Goal: Task Accomplishment & Management: Use online tool/utility

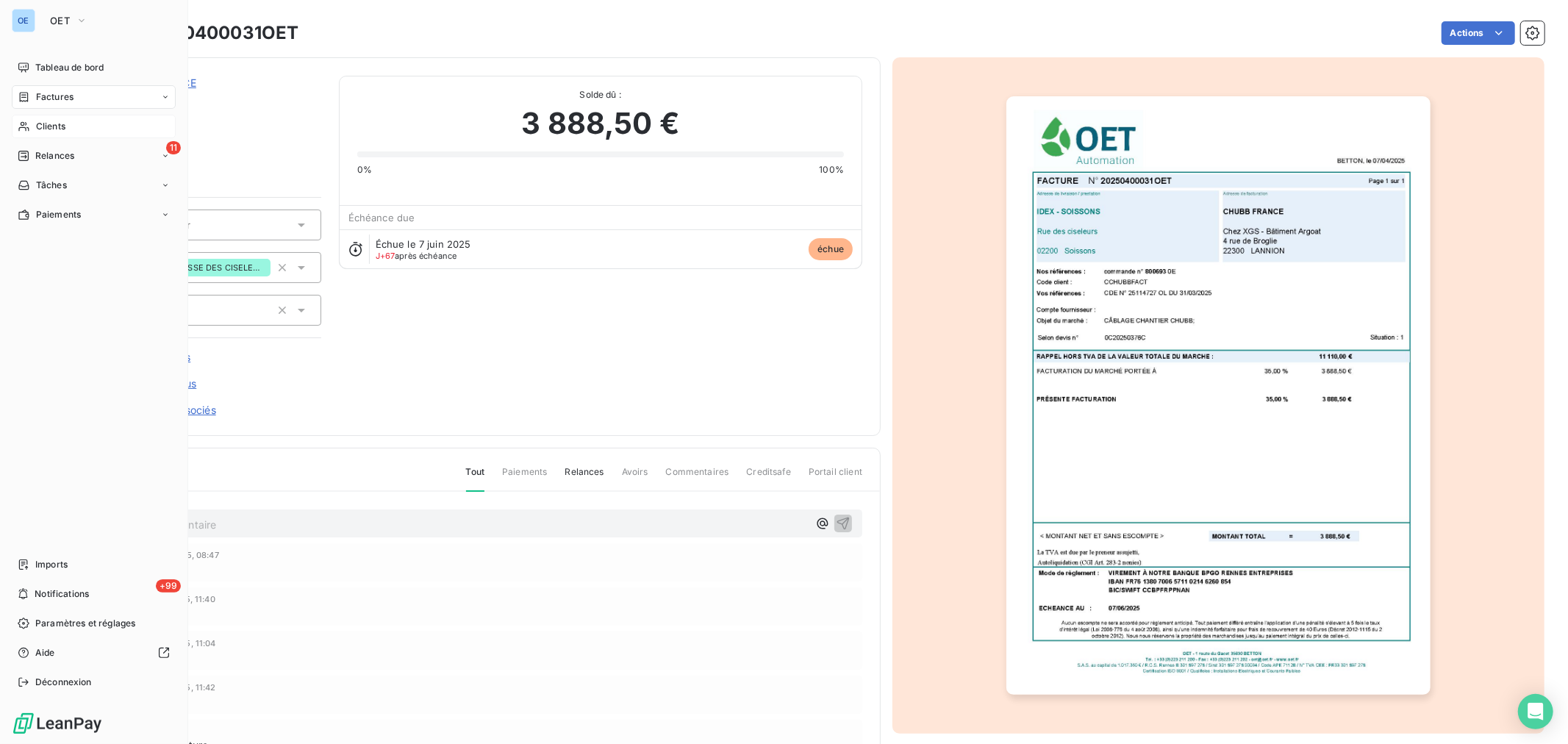
click at [40, 125] on span "Clients" at bounding box center [50, 126] width 29 height 13
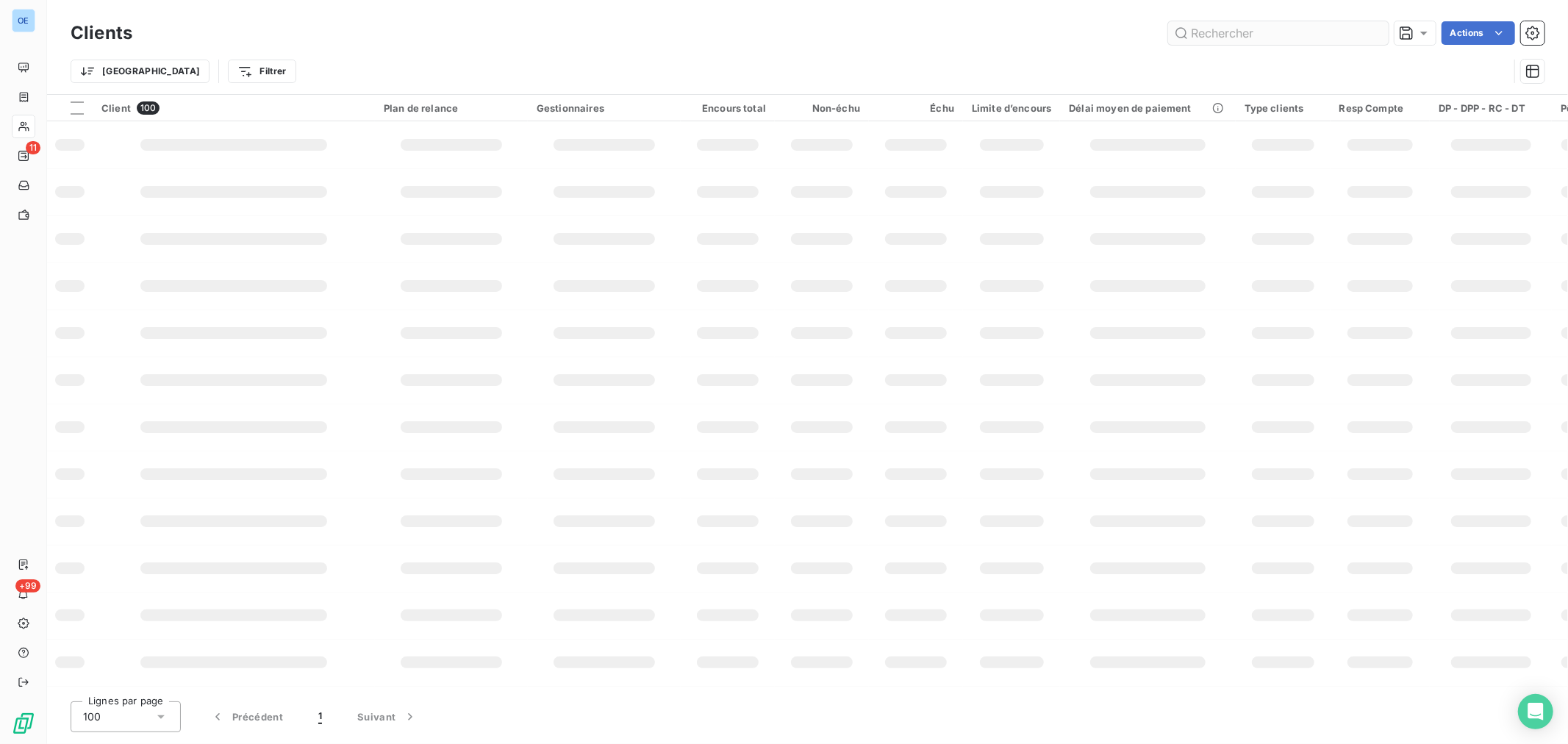
click at [1260, 34] on input "text" at bounding box center [1278, 33] width 220 height 24
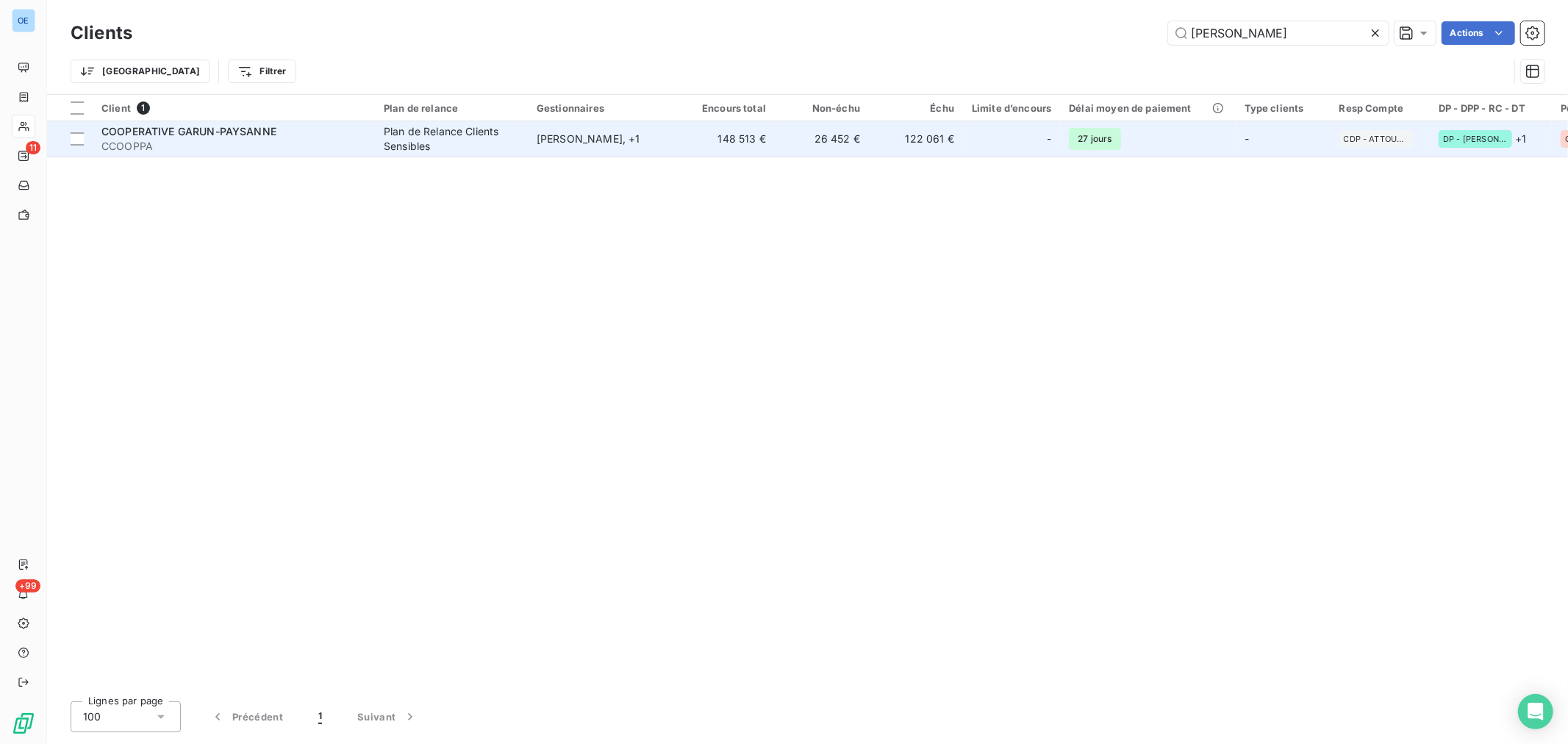
type input "[PERSON_NAME]"
click at [922, 146] on td "122 061 €" at bounding box center [915, 139] width 94 height 35
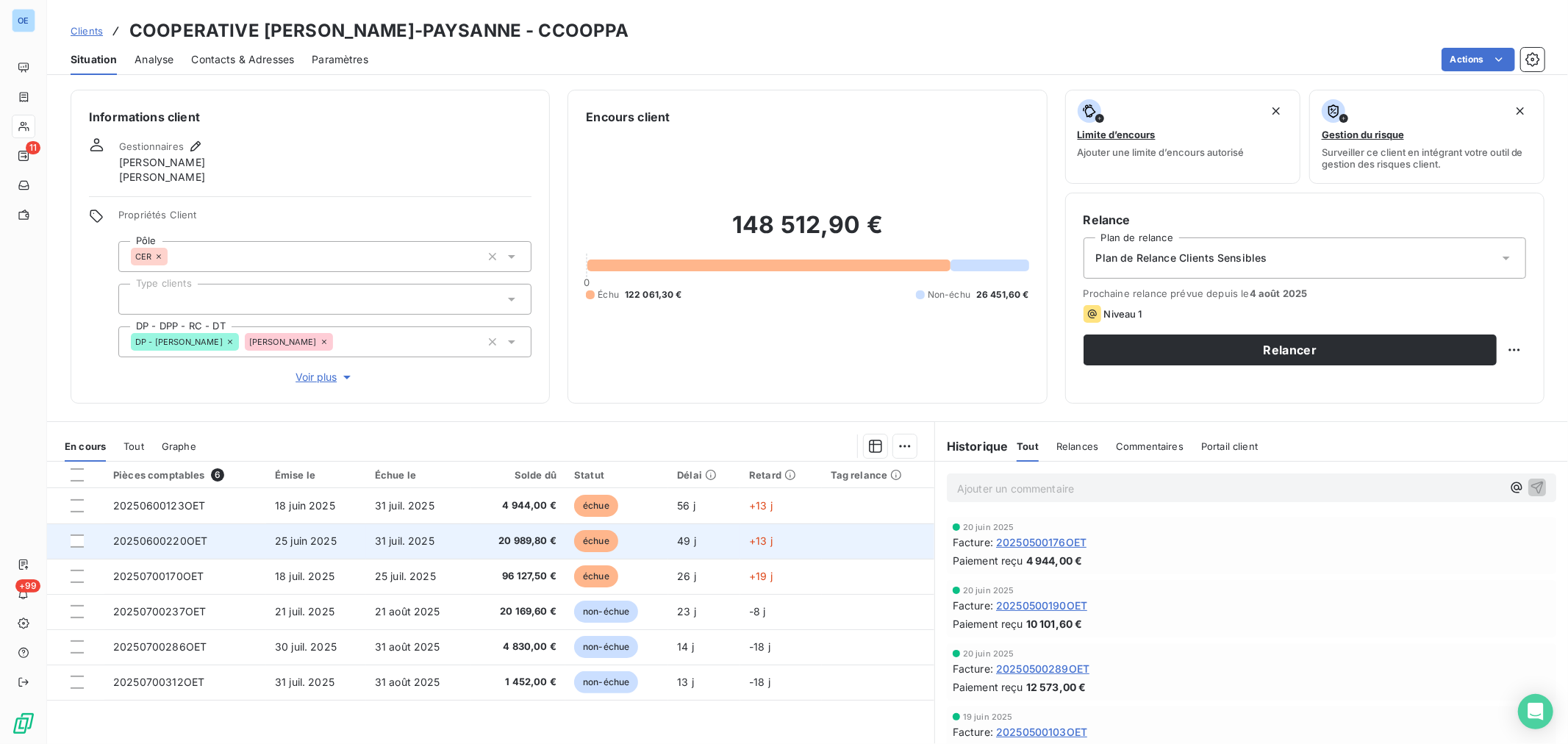
scroll to position [45, 0]
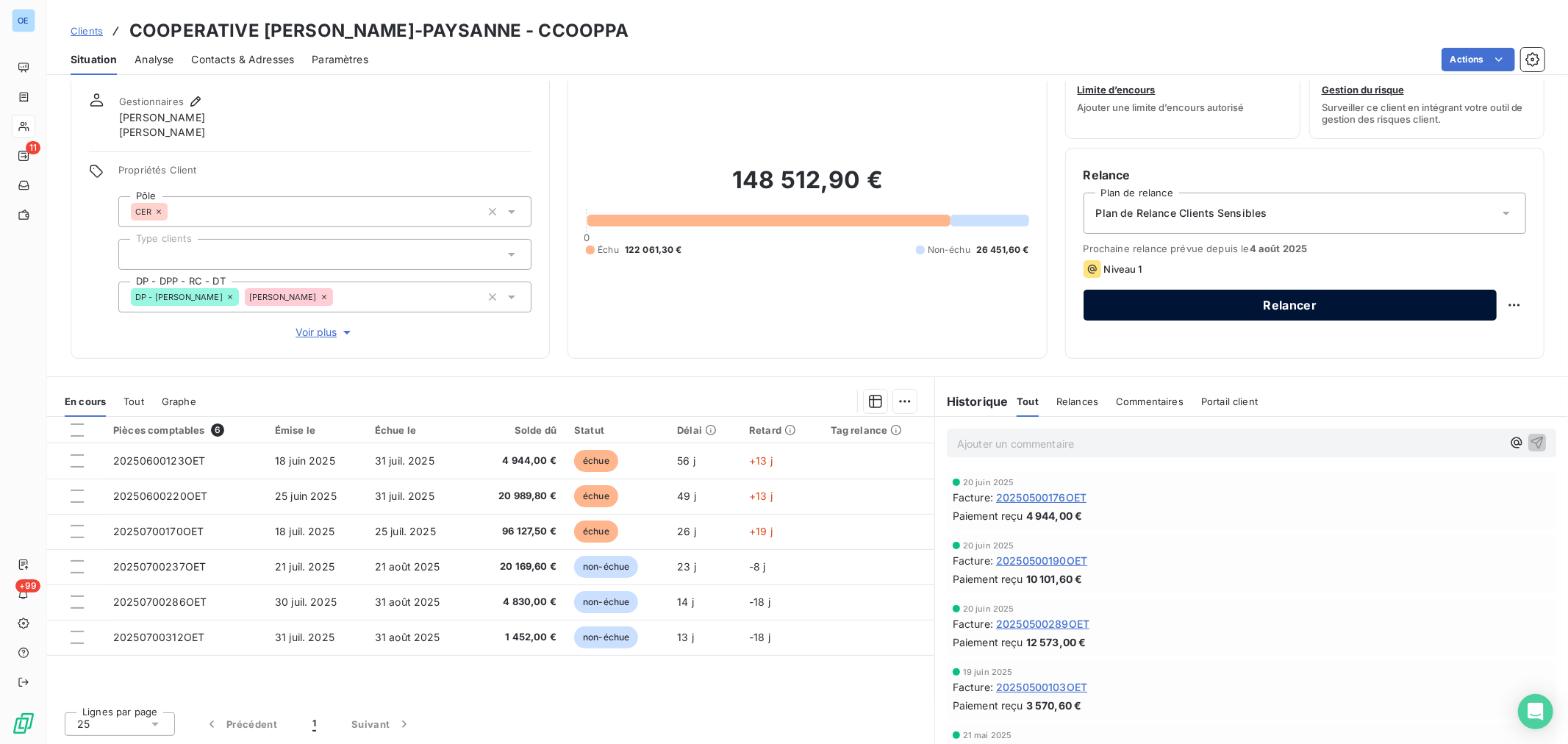
click at [1261, 311] on button "Relancer" at bounding box center [1290, 305] width 413 height 31
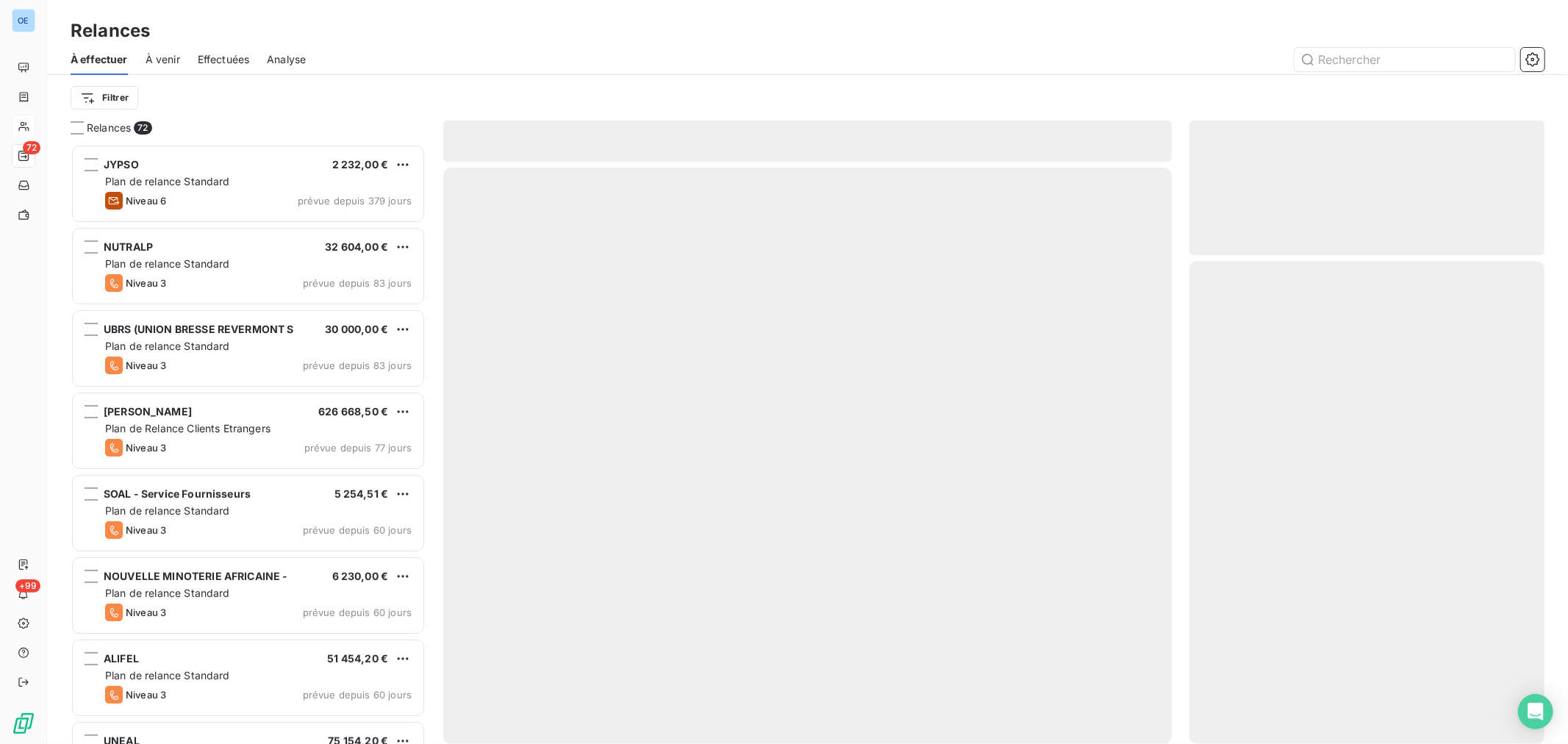
scroll to position [587, 343]
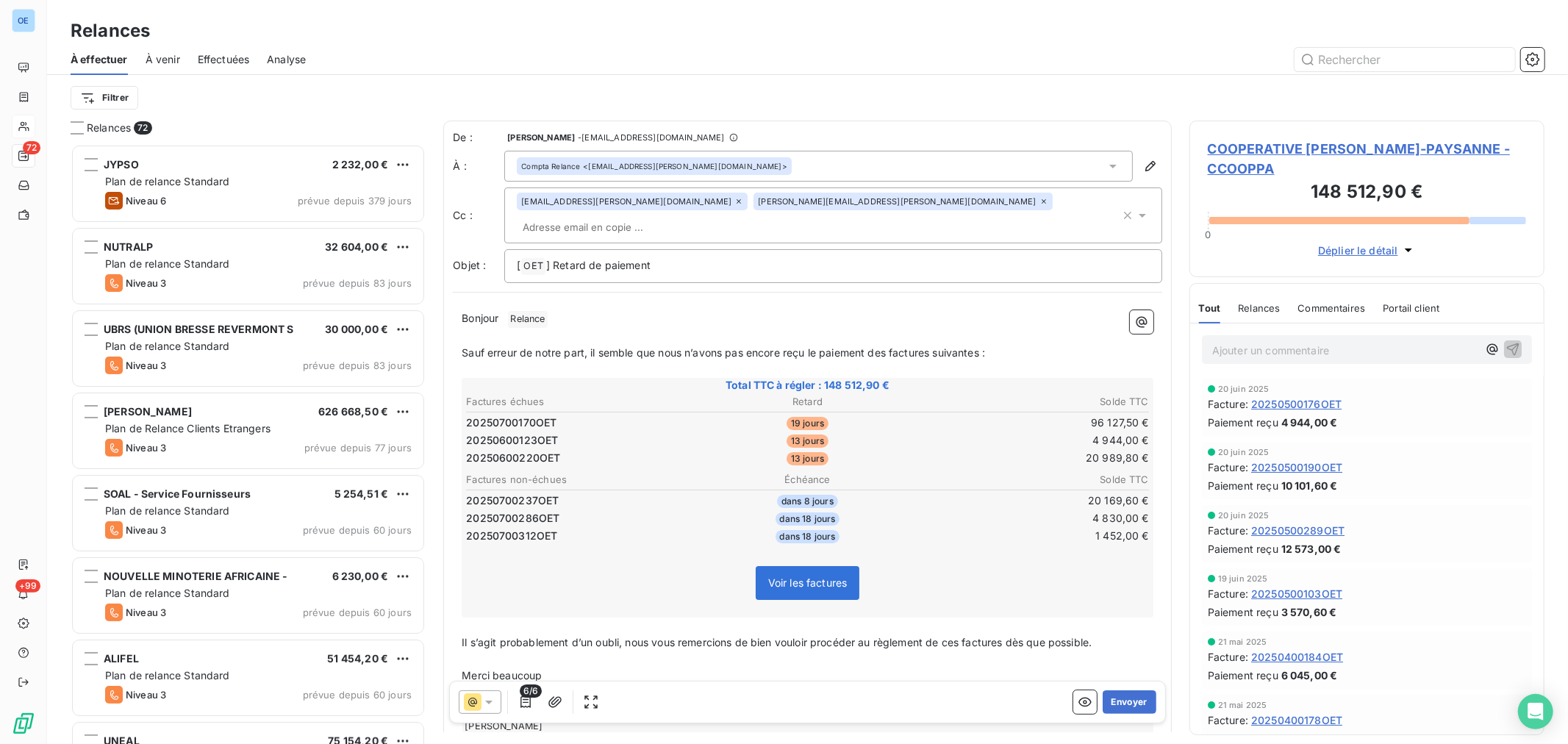
click at [1039, 202] on icon at bounding box center [1044, 201] width 9 height 9
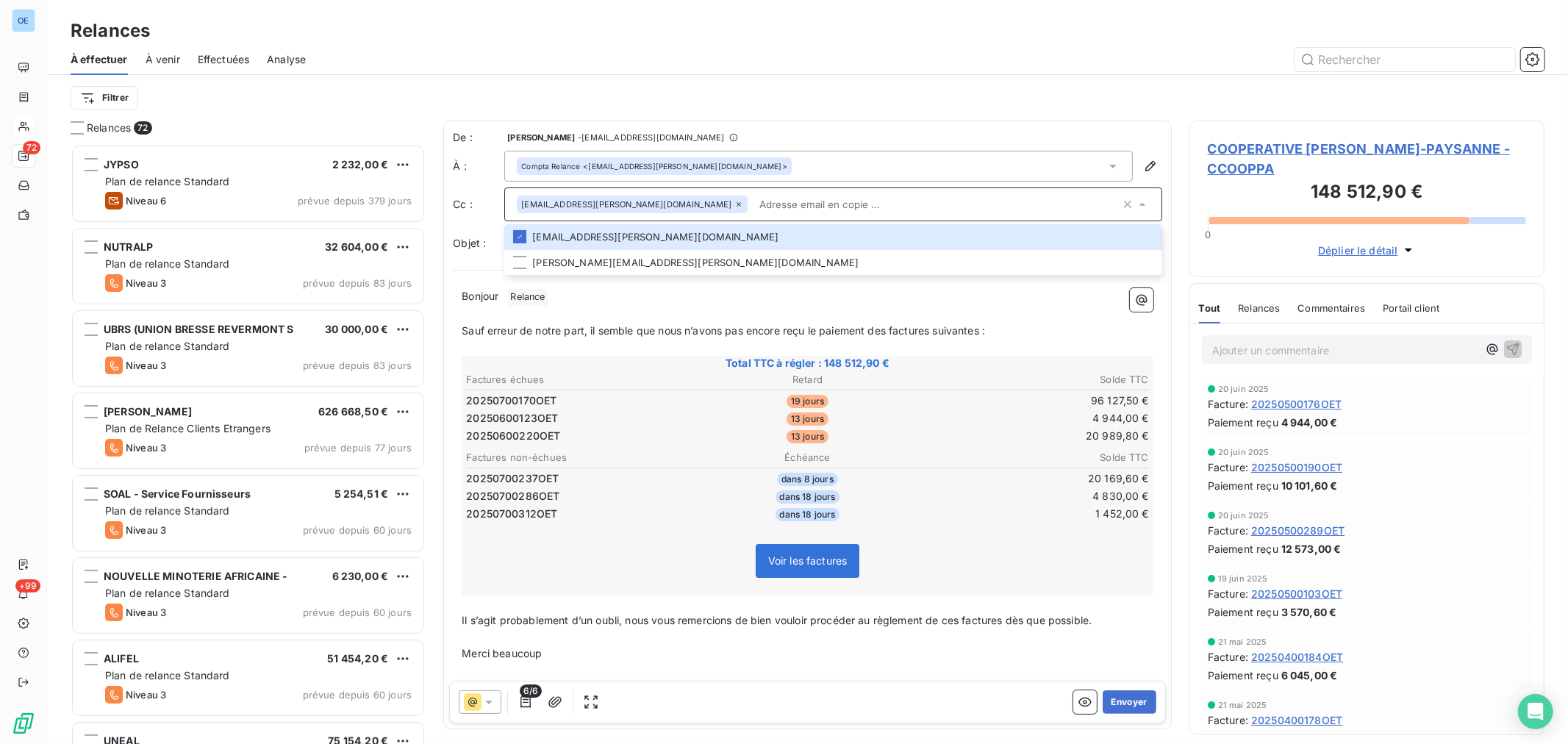
click at [734, 201] on icon at bounding box center [739, 205] width 9 height 9
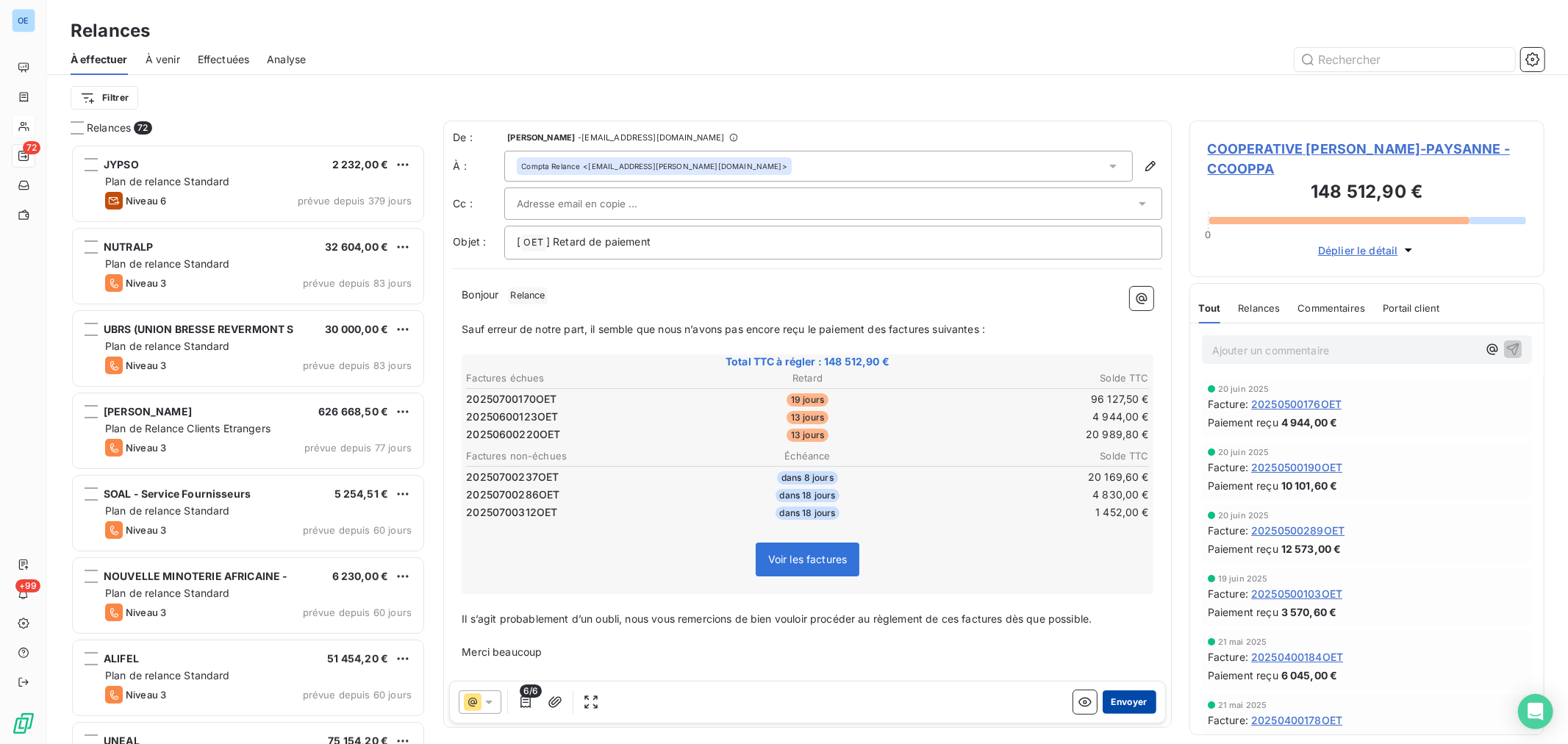
click at [1131, 704] on button "Envoyer" at bounding box center [1129, 702] width 54 height 24
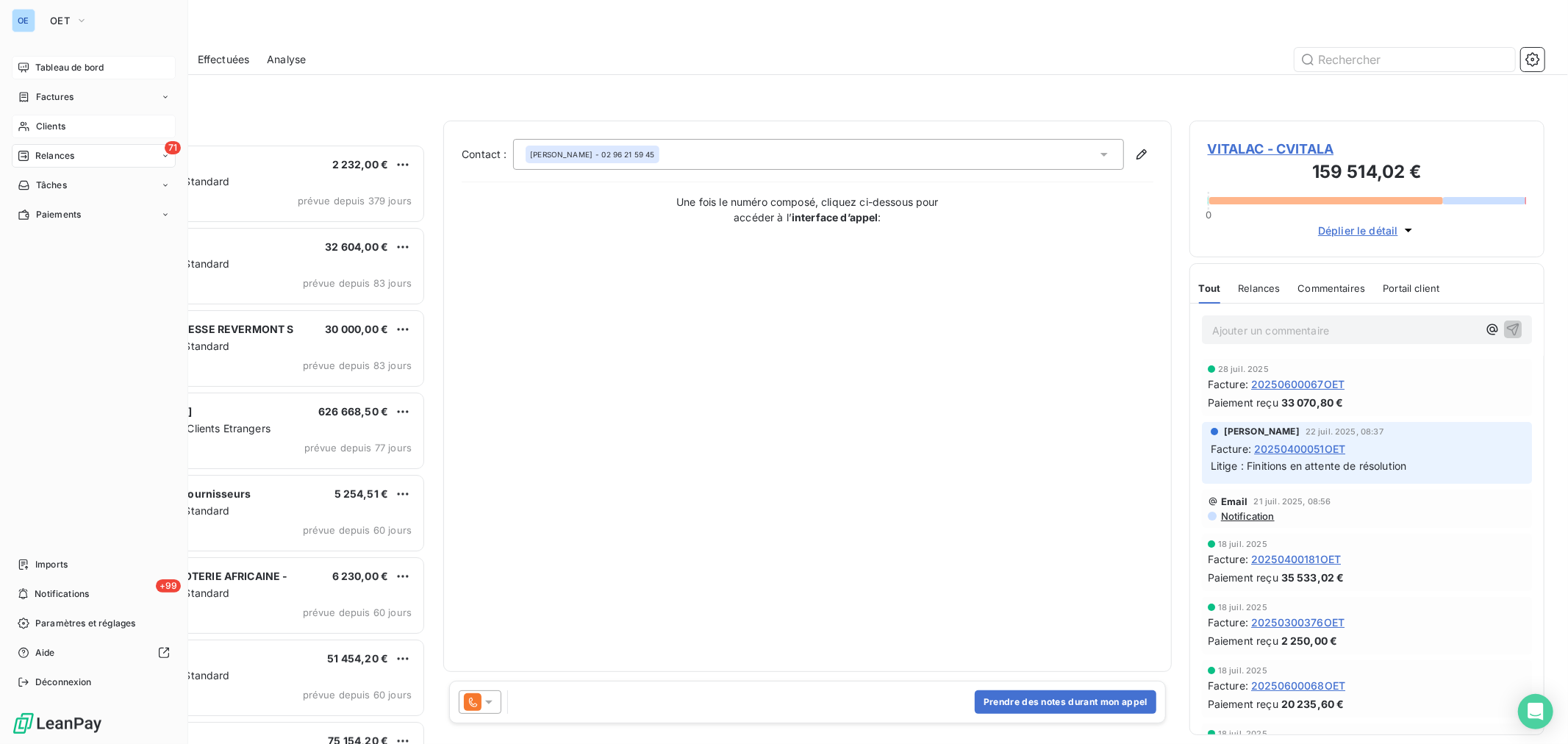
click at [67, 70] on span "Tableau de bord" at bounding box center [69, 67] width 69 height 13
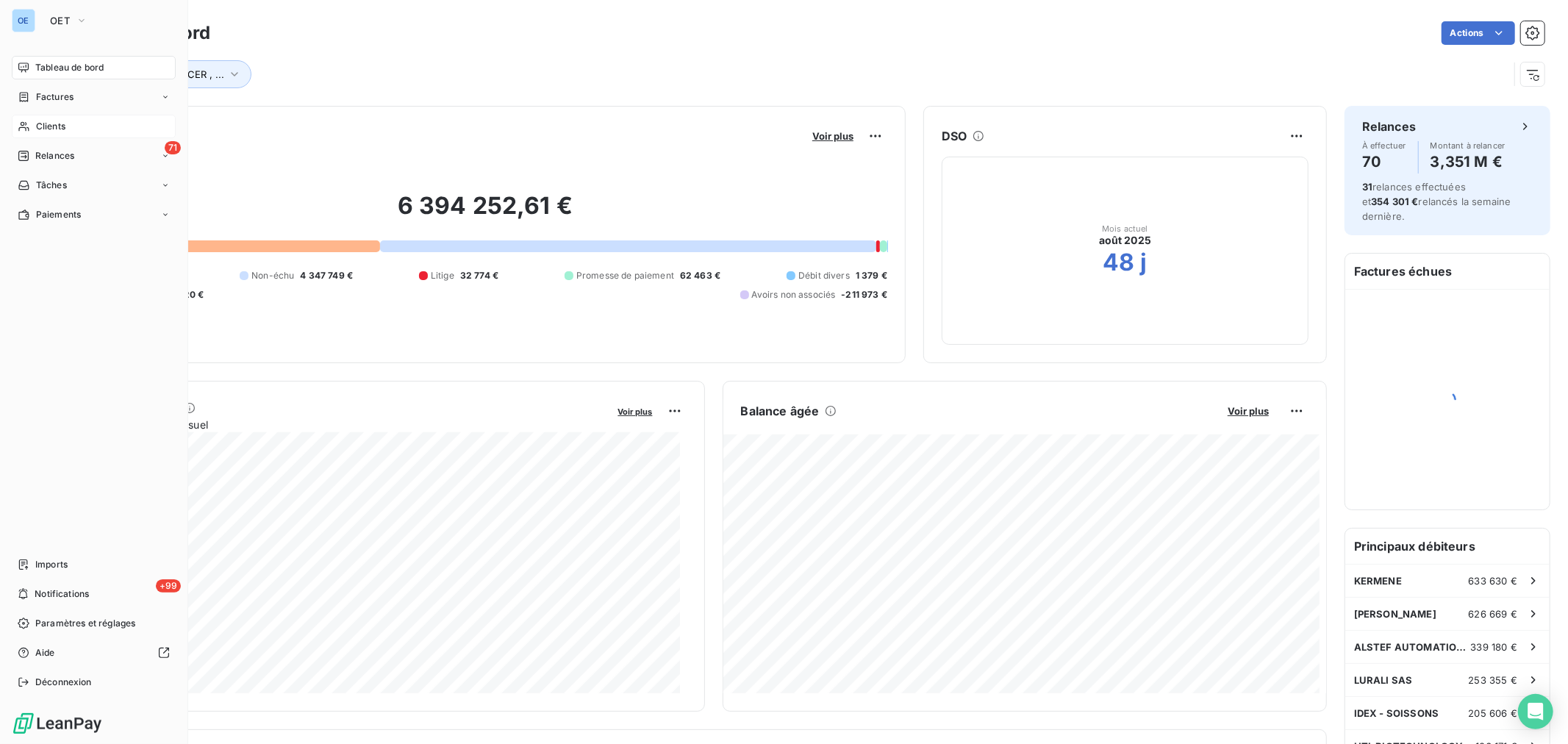
click at [40, 128] on span "Clients" at bounding box center [50, 126] width 29 height 13
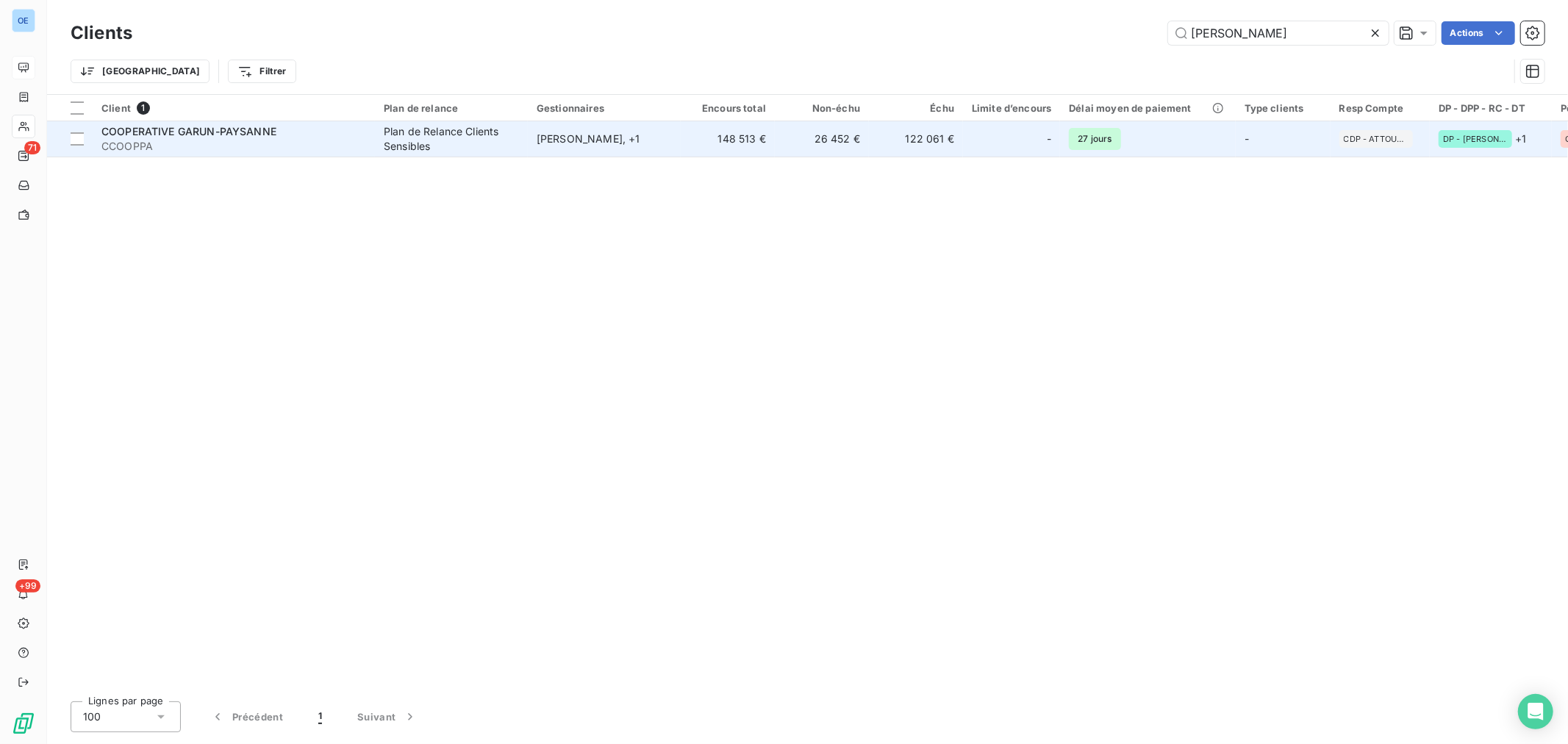
click at [935, 148] on td "122 061 €" at bounding box center [915, 139] width 94 height 35
